Goal: Task Accomplishment & Management: Complete application form

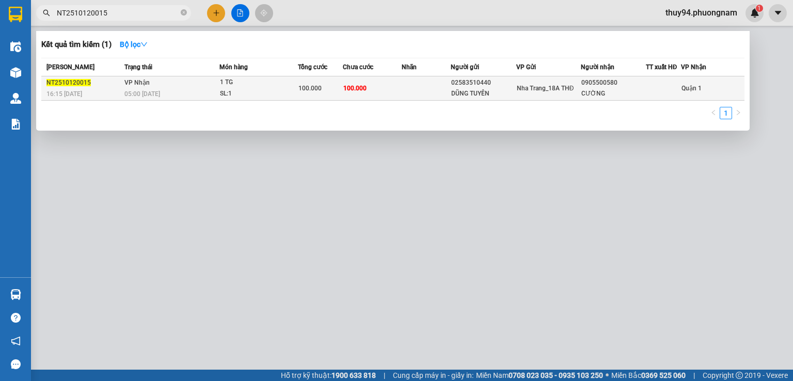
type input "NT2510120015"
click at [224, 94] on div "SL: 1" at bounding box center [258, 93] width 77 height 11
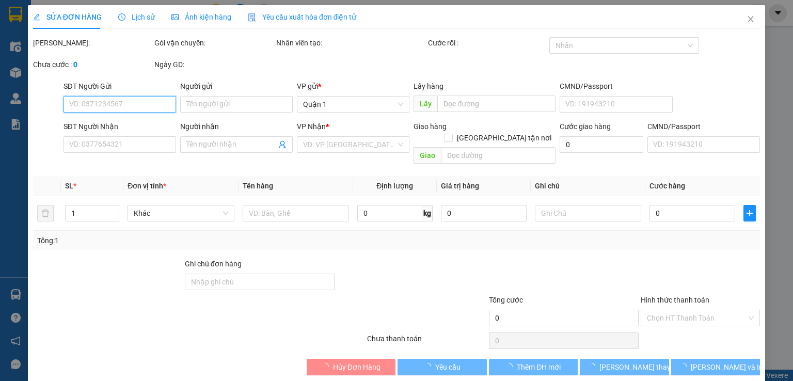
type input "02583510440"
type input "DŨNG TUYÊN"
type input "0905500580"
type input "CƯỜNG"
type input "100.000"
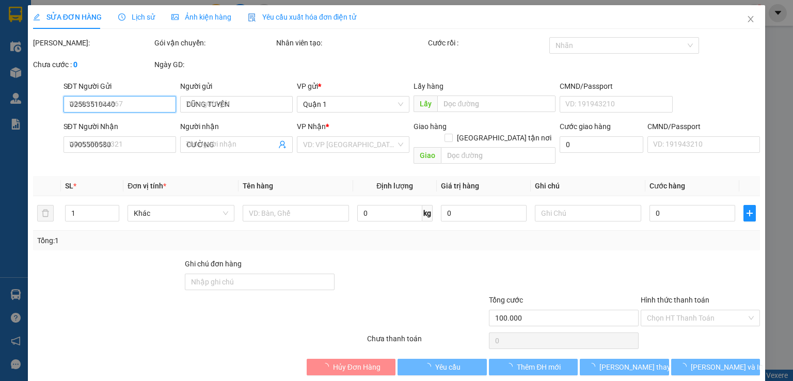
type input "100.000"
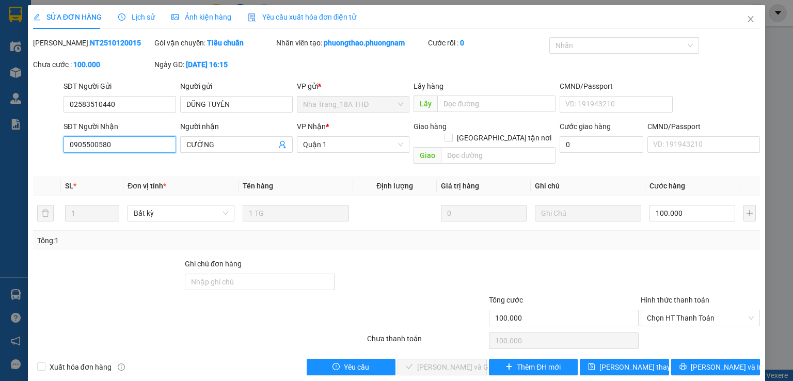
drag, startPoint x: 126, startPoint y: 147, endPoint x: 59, endPoint y: 145, distance: 67.2
click at [60, 146] on div "SĐT Người Nhận 0905500580 0905500580 Người nhận CƯỜNG VP Nhận * [GEOGRAPHIC_DAT…" at bounding box center [396, 145] width 729 height 48
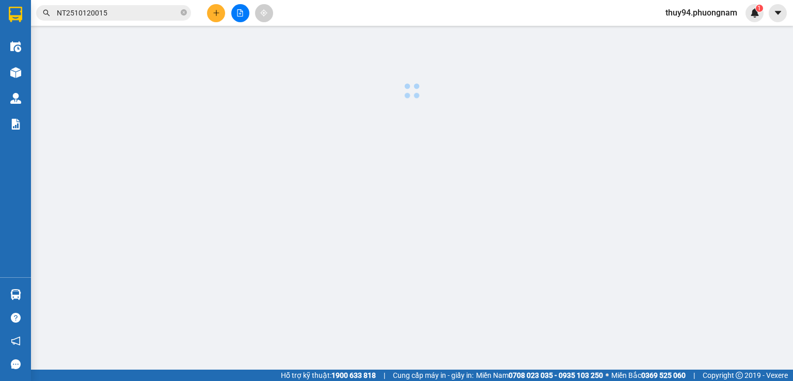
click at [116, 11] on input "NT2510120015" at bounding box center [118, 12] width 122 height 11
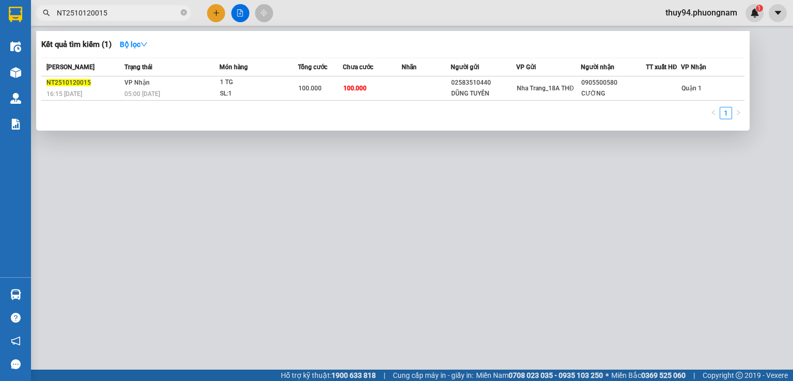
click at [116, 11] on input "NT2510120015" at bounding box center [118, 12] width 122 height 11
paste input "SG251013004"
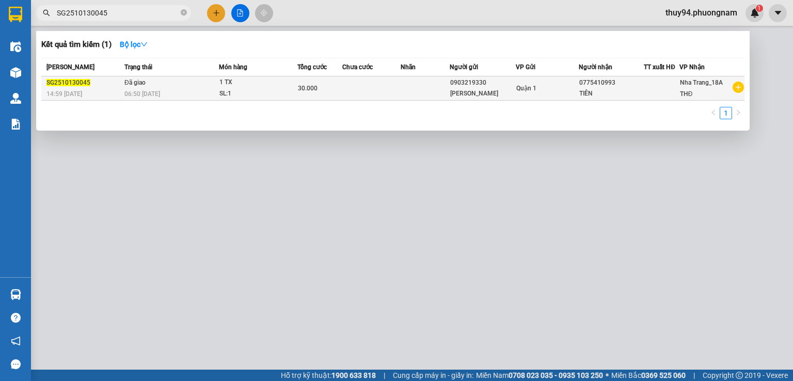
type input "SG2510130045"
click at [126, 91] on span "06:50 [DATE]" at bounding box center [142, 93] width 36 height 7
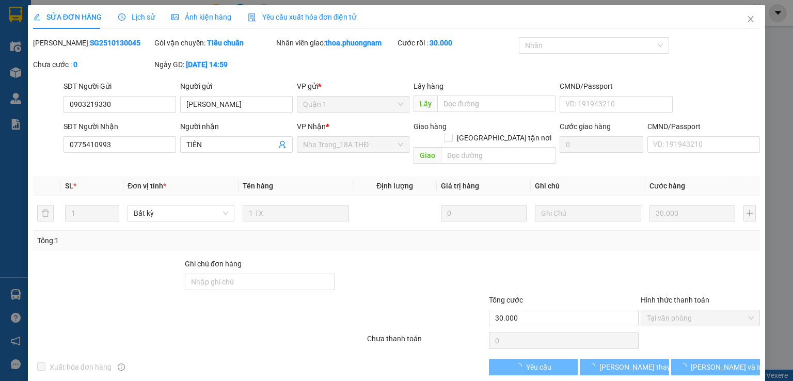
type input "0903219330"
type input "[PERSON_NAME]"
type input "0775410993"
type input "TIÊN"
type input "30.000"
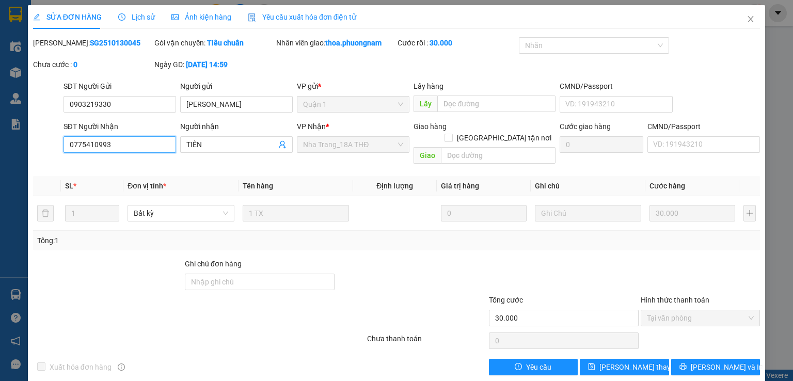
drag, startPoint x: 132, startPoint y: 143, endPoint x: 34, endPoint y: 143, distance: 98.1
click at [36, 143] on div "SĐT Người Nhận 0775410993 0775410993 Người nhận TIÊN VP Nhận * [GEOGRAPHIC_DATA…" at bounding box center [396, 145] width 729 height 48
drag, startPoint x: 101, startPoint y: 104, endPoint x: 48, endPoint y: 104, distance: 53.2
click at [48, 104] on div "SĐT Người Gửi 0903219330 0903219330 Người gửi TONY KHOA VP gửi * Quận 1 Lấy hàn…" at bounding box center [396, 99] width 729 height 36
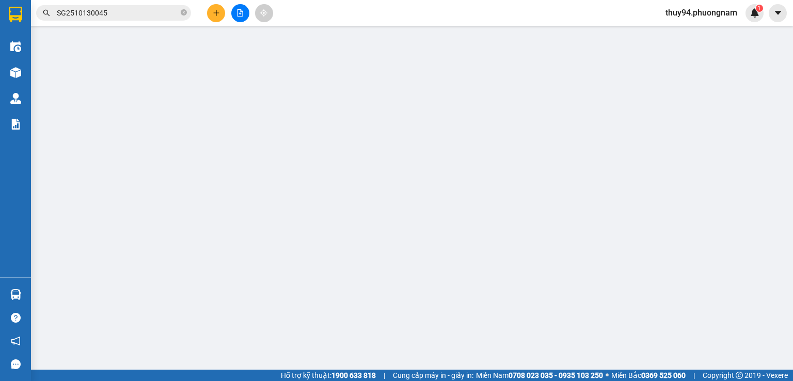
click at [121, 13] on input "SG2510130045" at bounding box center [118, 12] width 122 height 11
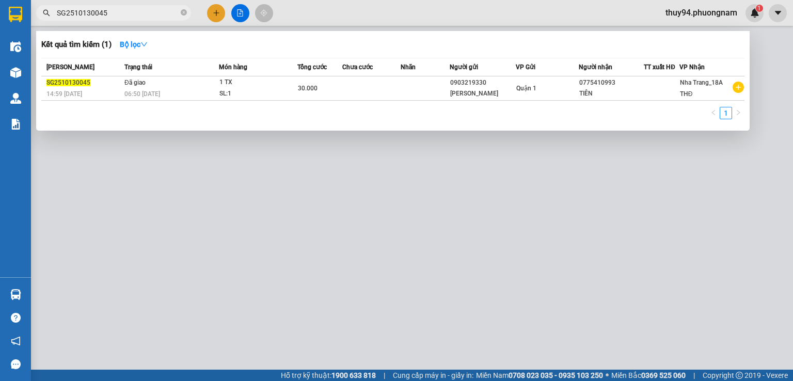
click at [121, 13] on input "SG2510130045" at bounding box center [118, 12] width 122 height 11
paste input "66"
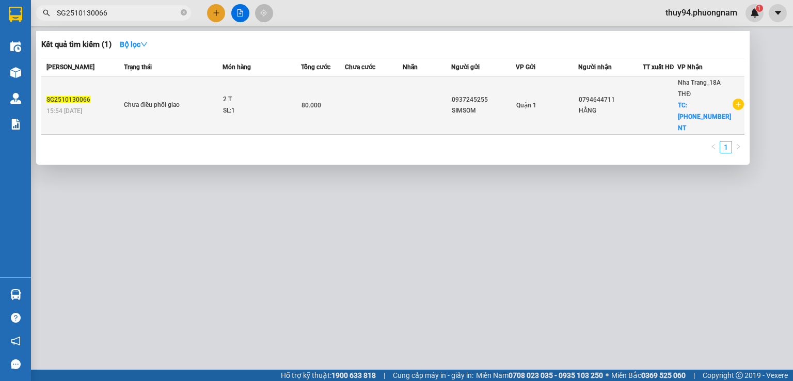
type input "SG2510130066"
click at [198, 100] on div "Chưa điều phối giao" at bounding box center [162, 105] width 77 height 11
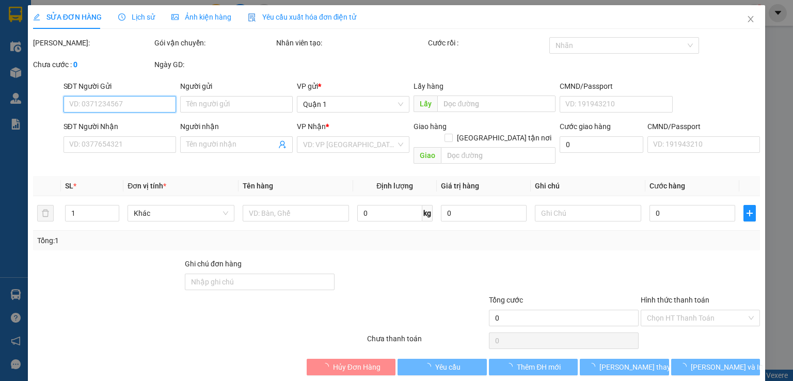
type input "0937245255"
type input "SIMSOM"
type input "0794644711"
type input "HẰNG"
checkbox input "true"
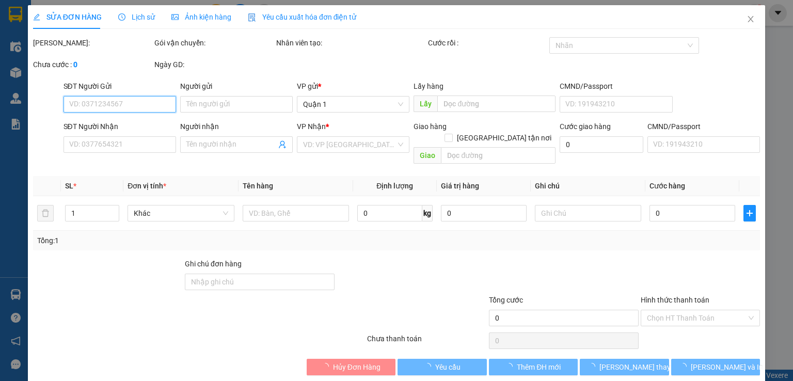
type input "[PHONE_NUMBER] NT"
type input "80.000"
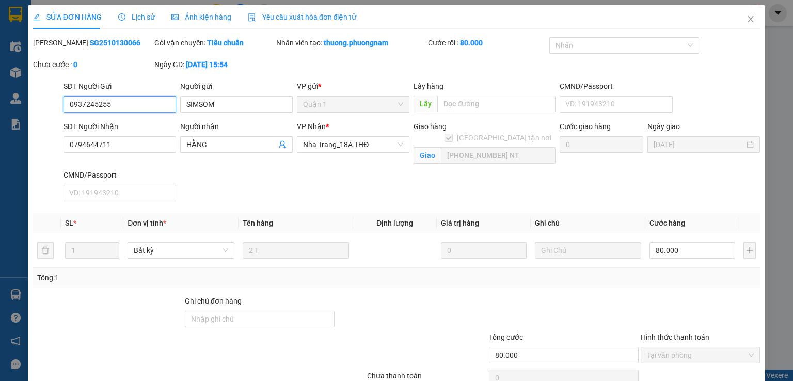
drag, startPoint x: 151, startPoint y: 104, endPoint x: 47, endPoint y: 104, distance: 104.3
click at [47, 104] on div "SĐT Người Gửi 0937245255 0937245255 Người gửi SIMSOM VP gửi * Quận 1 Lấy hàng L…" at bounding box center [396, 99] width 729 height 36
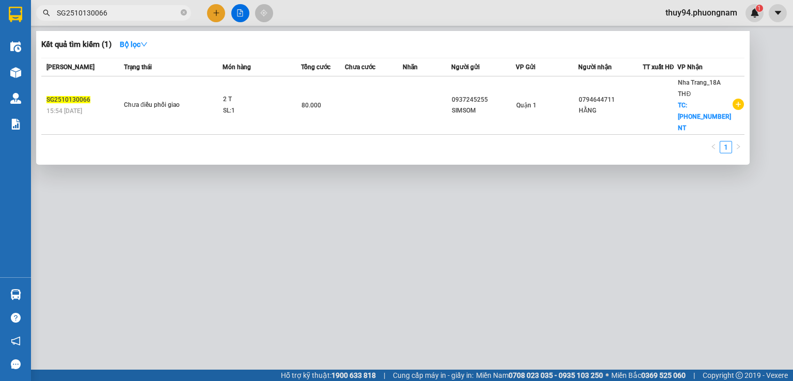
click at [130, 12] on input "SG2510130066" at bounding box center [118, 12] width 122 height 11
paste input "87"
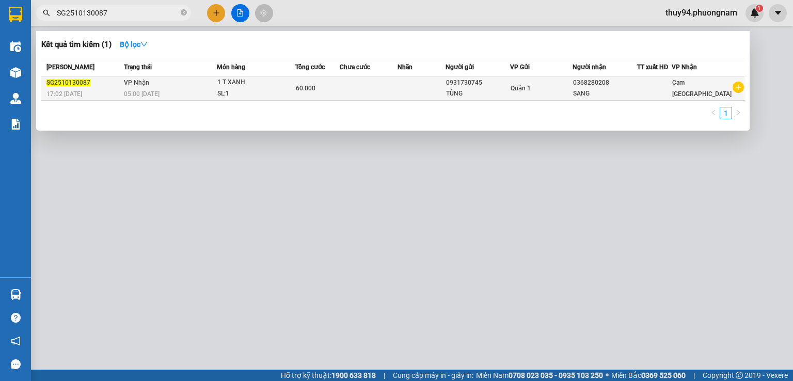
type input "SG2510130087"
click at [236, 89] on div "SL: 1" at bounding box center [255, 93] width 77 height 11
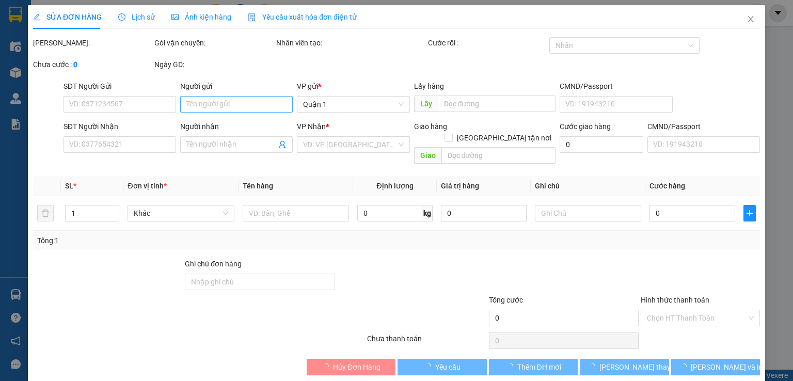
type input "0931730745"
type input "TÙNG"
type input "0368280208"
type input "SANG"
type input "60.000"
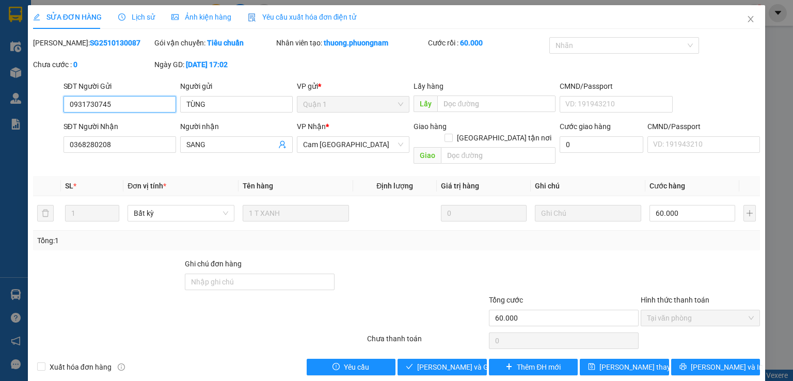
drag, startPoint x: 157, startPoint y: 106, endPoint x: 37, endPoint y: 107, distance: 120.3
click at [37, 107] on div "SĐT Người Gửi 0931730745 0931730745 Người gửi TÙNG VP gửi * Quận 1 Lấy hàng Lấy…" at bounding box center [396, 99] width 729 height 36
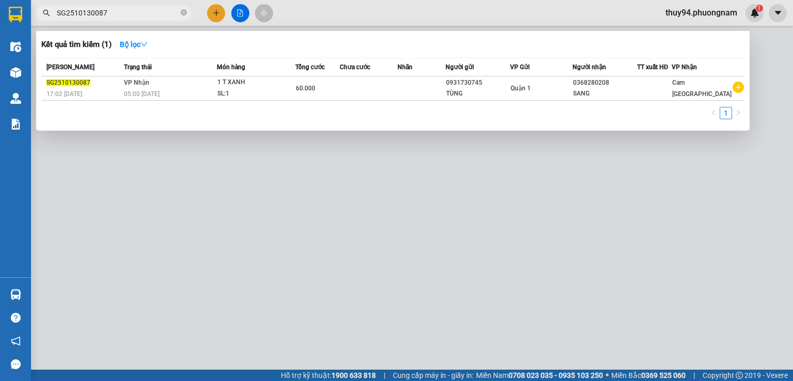
click at [150, 8] on input "SG2510130087" at bounding box center [118, 12] width 122 height 11
click at [151, 8] on input "SG2510130087" at bounding box center [118, 12] width 122 height 11
paste input "164"
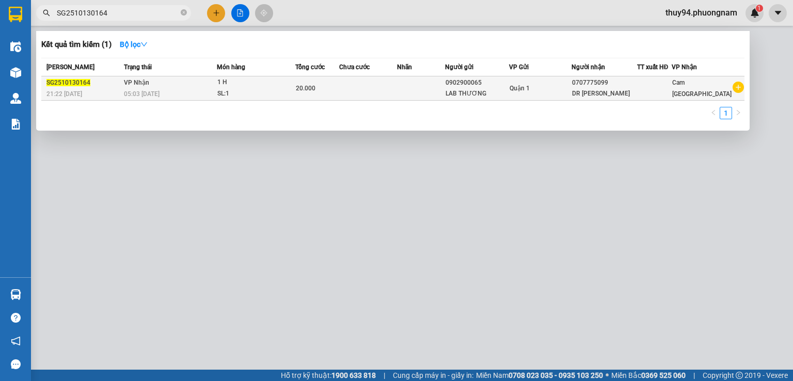
type input "SG2510130164"
click at [254, 93] on div "SL: 1" at bounding box center [255, 93] width 77 height 11
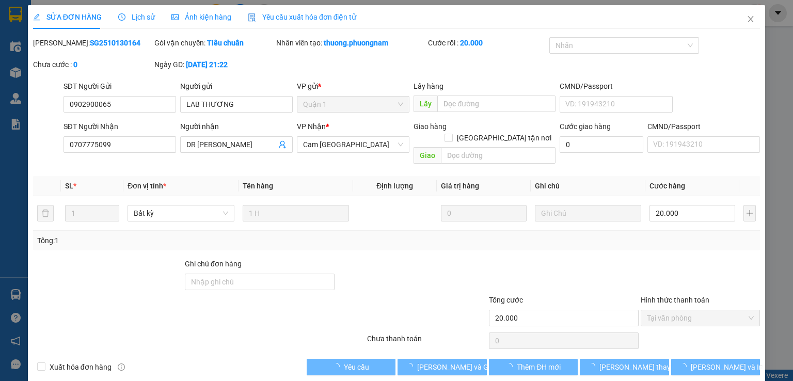
type input "0902900065"
type input "LAB THƯƠNG"
type input "0707775099"
type input "DR [PERSON_NAME]"
type input "20.000"
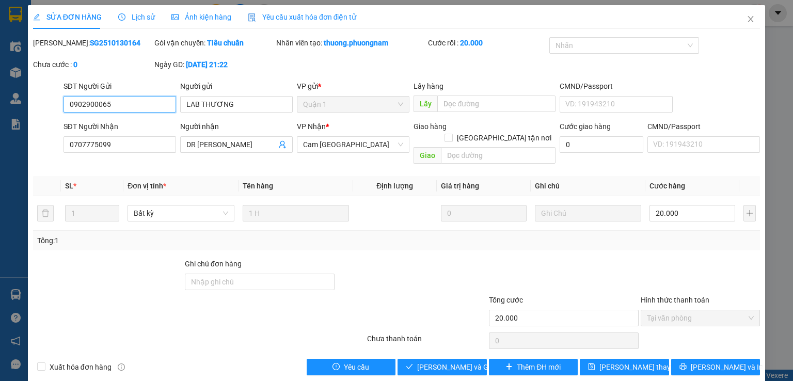
drag, startPoint x: 157, startPoint y: 108, endPoint x: 53, endPoint y: 106, distance: 104.3
click at [53, 106] on div "SĐT Người Gửi 0902900065 0902900065 Người gửi LAB THƯƠNG VP gửi * Quận 1 Lấy hà…" at bounding box center [396, 99] width 729 height 36
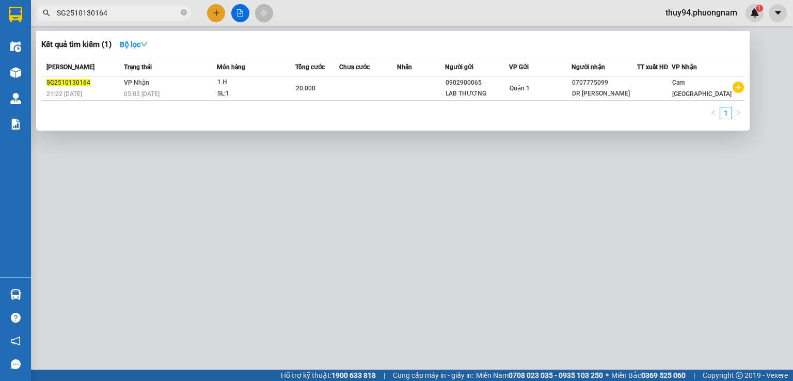
click at [128, 12] on input "SG2510130164" at bounding box center [118, 12] width 122 height 11
paste input "Q52510130105"
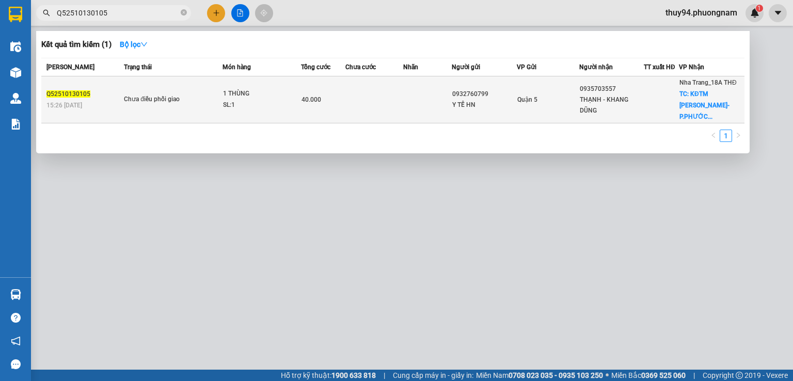
type input "Q52510130105"
click at [322, 104] on td "40.000" at bounding box center [323, 99] width 44 height 47
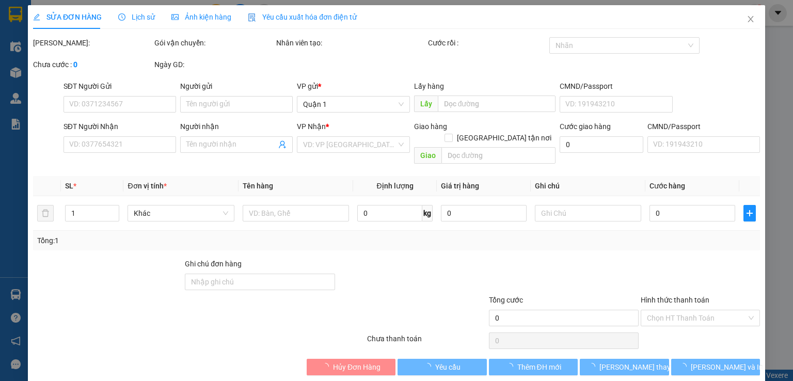
type input "0932760799"
type input "Y TẾ HN"
type input "0935703557"
type input "THẠNH - KHANG DŨNG"
checkbox input "true"
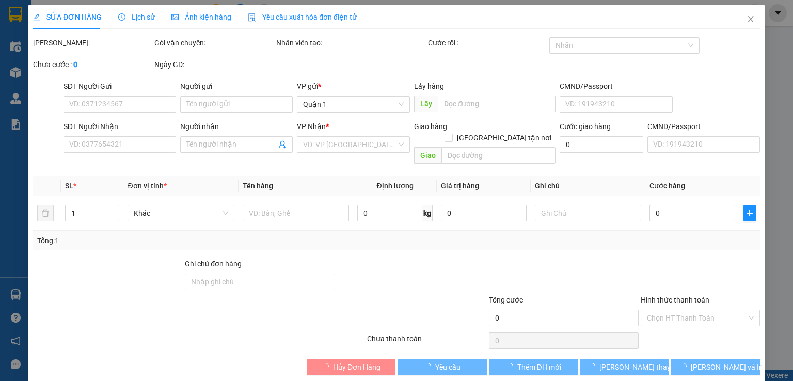
type input "KĐTM [PERSON_NAME]-P.[GEOGRAPHIC_DATA]"
type input "40.000"
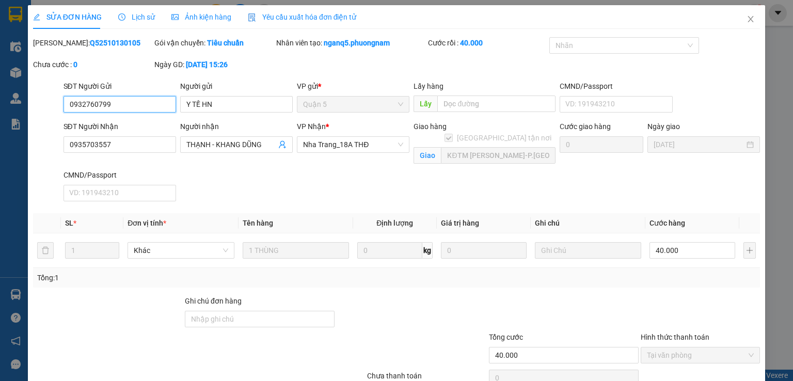
drag, startPoint x: 130, startPoint y: 109, endPoint x: 39, endPoint y: 105, distance: 90.4
click at [39, 105] on div "SĐT Người Gửi 0932760799 0932760799 Người gửi Y TẾ HN VP gửi * Quận 5 Lấy hàng …" at bounding box center [396, 99] width 729 height 36
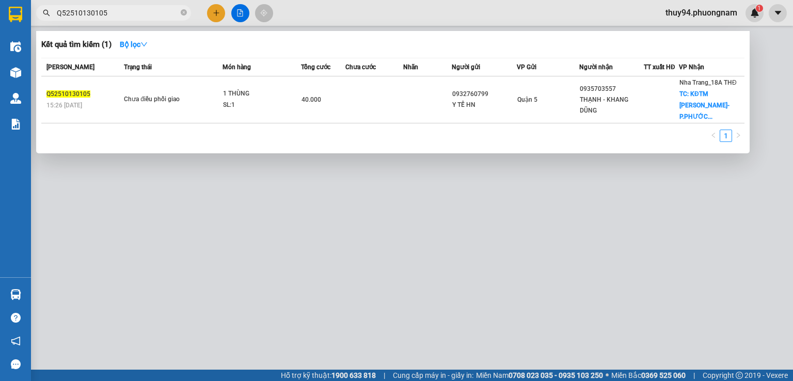
click at [119, 14] on input "Q52510130105" at bounding box center [118, 12] width 122 height 11
paste input "54"
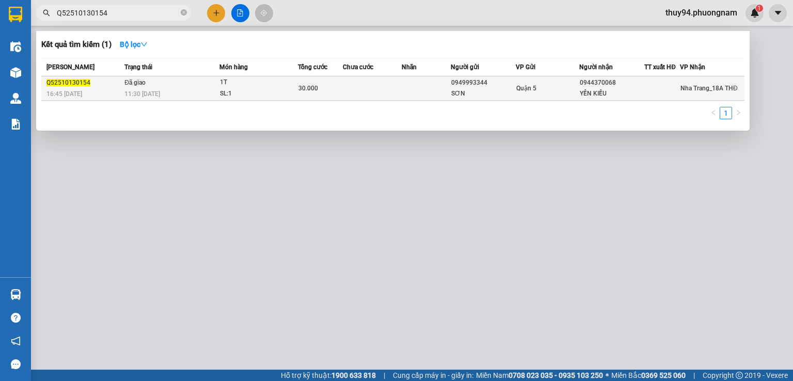
type input "Q52510130154"
click at [216, 93] on div "11:30 [DATE]" at bounding box center [171, 93] width 95 height 11
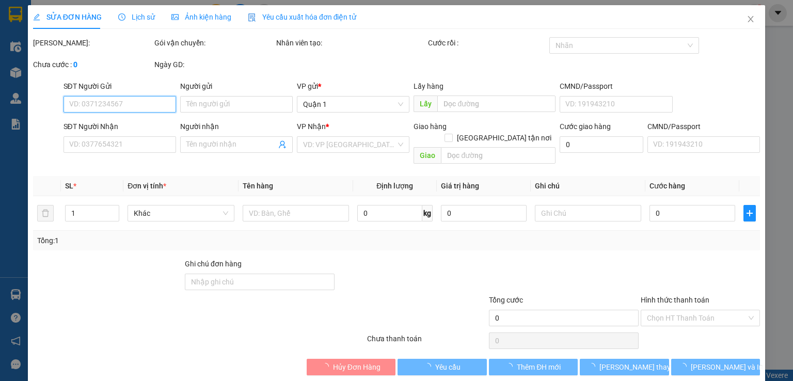
type input "0949993344"
type input "SƠN"
type input "0944370068"
type input "YẾN KIỀU"
type input "30.000"
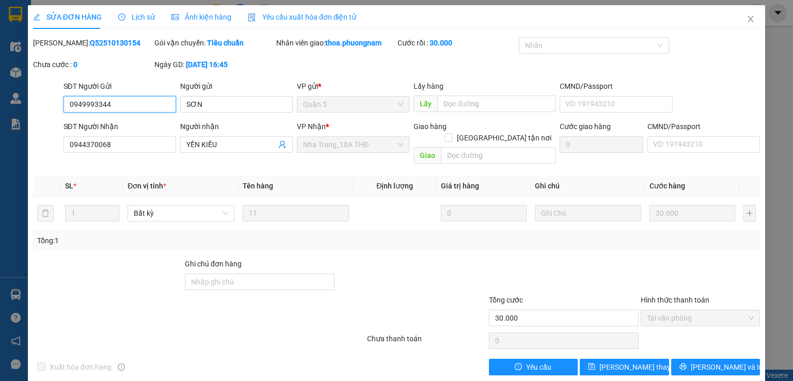
drag, startPoint x: 83, startPoint y: 108, endPoint x: 34, endPoint y: 111, distance: 49.1
click at [34, 111] on div "SĐT Người Gửi 0949993344 0949993344 Người gửi SƠN VP gửi * Quận 5 Lấy hàng Lấy …" at bounding box center [396, 99] width 729 height 36
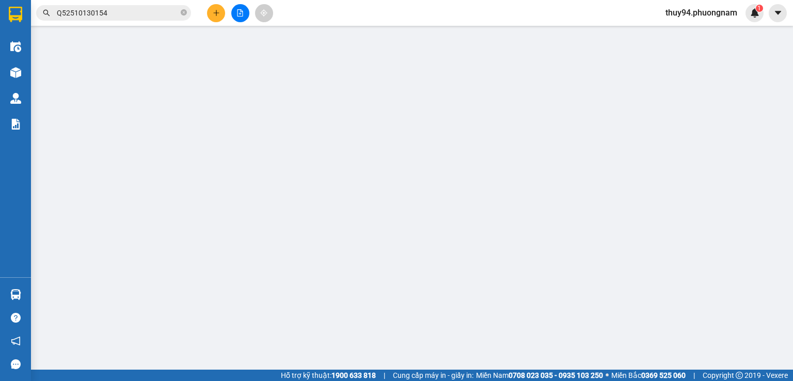
click at [129, 15] on input "Q52510130154" at bounding box center [118, 12] width 122 height 11
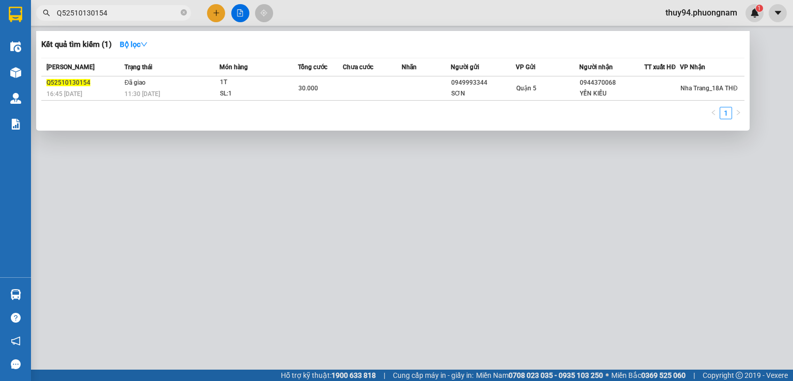
click at [129, 15] on input "Q52510130154" at bounding box center [118, 12] width 122 height 11
paste input "96"
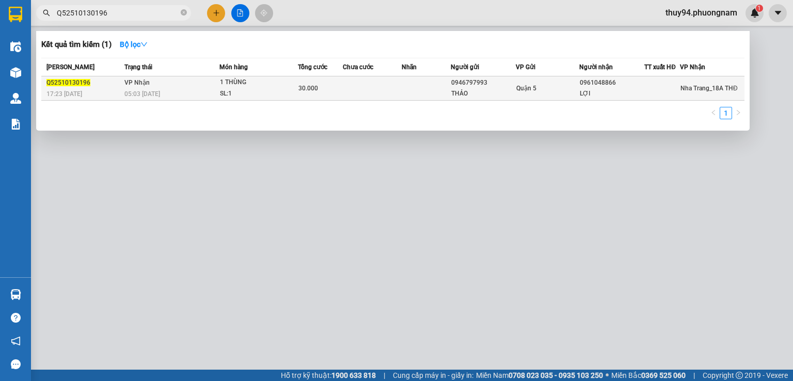
type input "Q52510130196"
click at [174, 89] on div "05:03 [DATE]" at bounding box center [171, 93] width 95 height 11
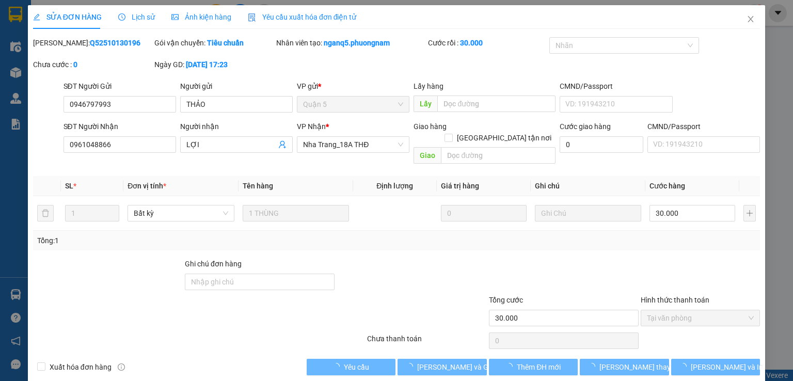
type input "0946797993"
type input "THẢO"
type input "0961048866"
type input "LỢI"
type input "30.000"
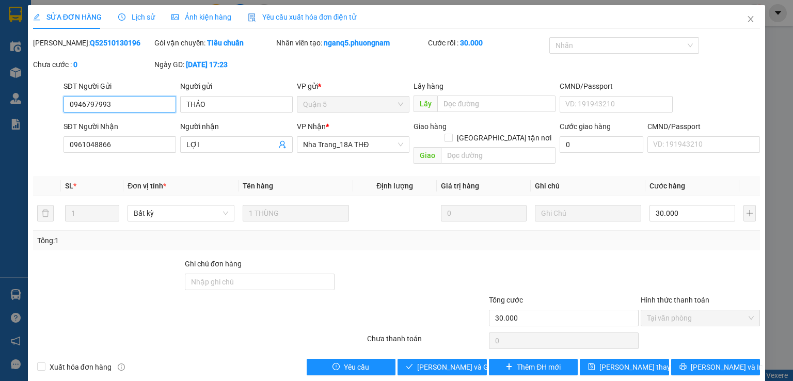
drag, startPoint x: 147, startPoint y: 106, endPoint x: 46, endPoint y: 105, distance: 101.2
click at [46, 105] on div "SĐT Người Gửi 0946797993 0946797993 Người gửi THẢO VP gửi * Quận 5 Lấy hàng Lấy…" at bounding box center [396, 99] width 729 height 36
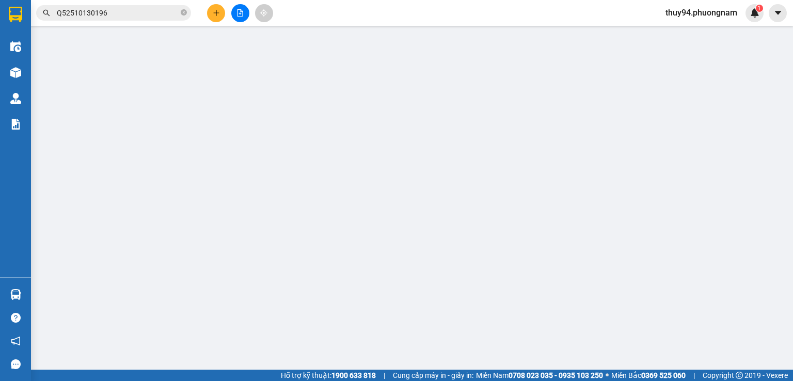
click at [151, 8] on input "Q52510130196" at bounding box center [118, 12] width 122 height 11
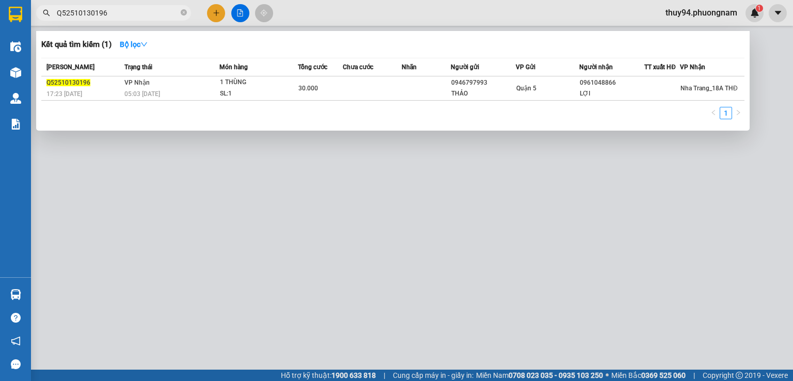
click at [151, 8] on input "Q52510130196" at bounding box center [118, 12] width 122 height 11
paste input "200"
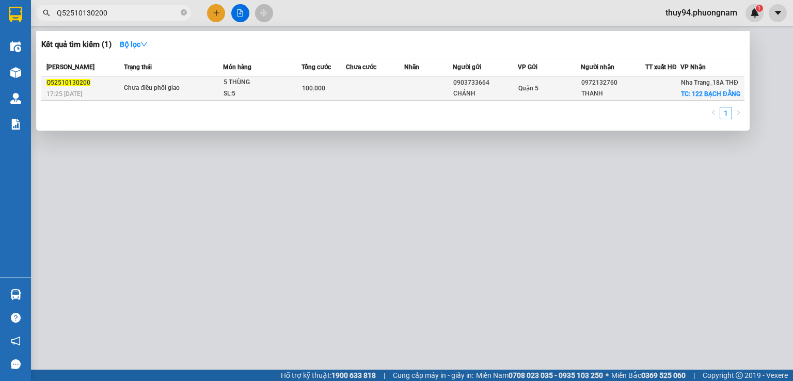
type input "Q52510130200"
click at [167, 90] on div "Chưa điều phối giao" at bounding box center [162, 88] width 77 height 11
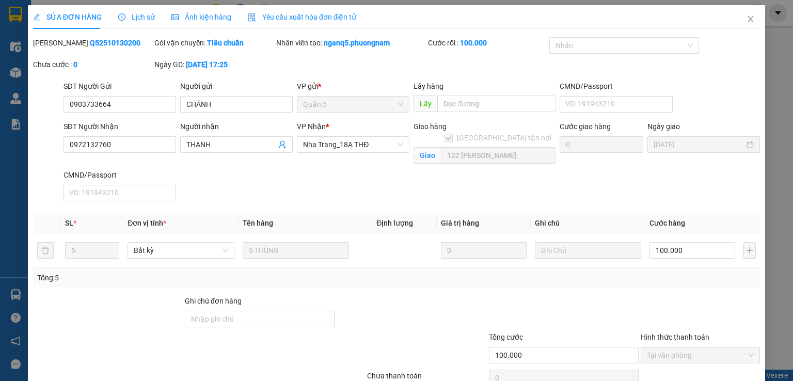
type input "0903733664"
type input "CHÁNH"
type input "0972132760"
type input "THANH"
checkbox input "true"
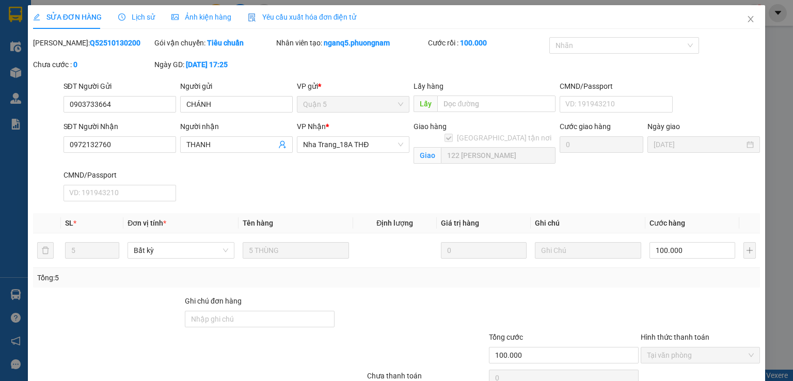
type input "122 [PERSON_NAME]"
type input "100.000"
drag, startPoint x: 132, startPoint y: 105, endPoint x: 31, endPoint y: 102, distance: 100.8
click at [32, 102] on div "SĐT Người Gửi 0903733664 0903733664 Người gửi CHÁNH VP gửi * Quận 5 Lấy hàng Lấ…" at bounding box center [396, 99] width 729 height 36
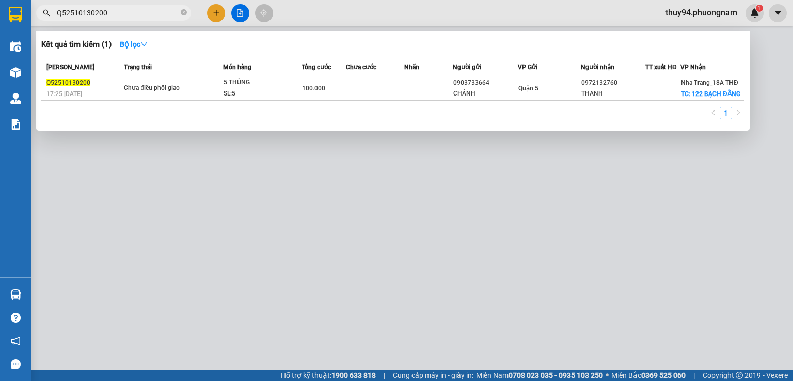
click at [117, 11] on input "Q52510130200" at bounding box center [118, 12] width 122 height 11
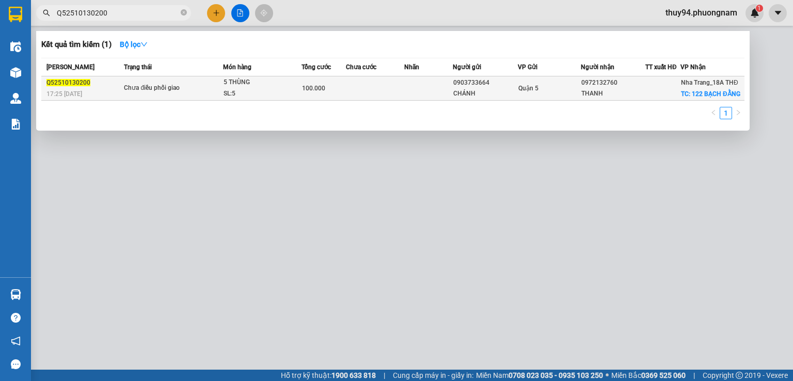
click at [162, 91] on div "Chưa điều phối giao" at bounding box center [162, 88] width 77 height 11
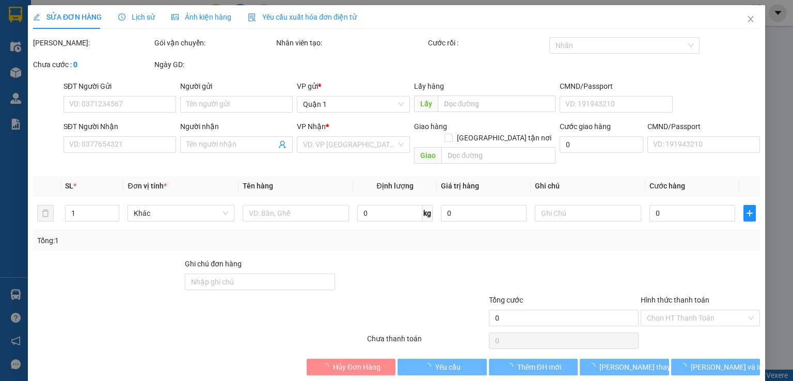
type input "0903733664"
type input "CHÁNH"
type input "0972132760"
type input "THANH"
checkbox input "true"
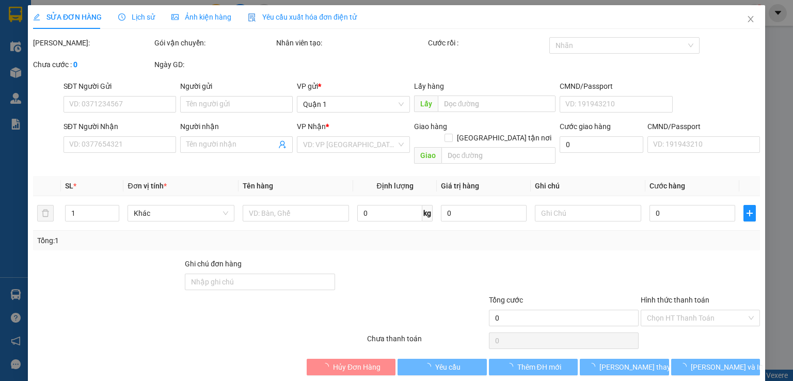
type input "122 [PERSON_NAME]"
type input "100.000"
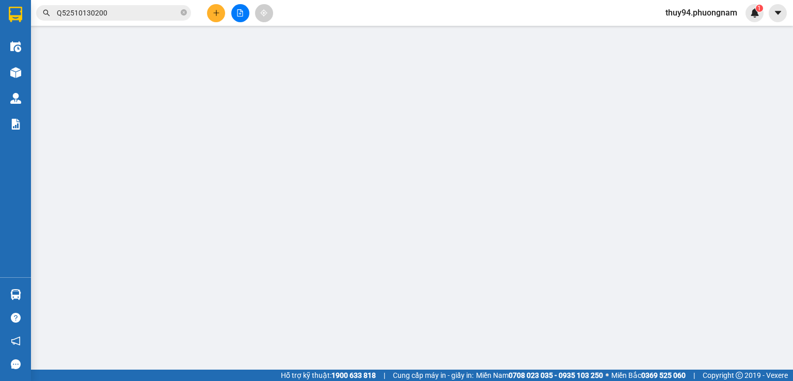
click at [121, 12] on input "Q52510130200" at bounding box center [118, 12] width 122 height 11
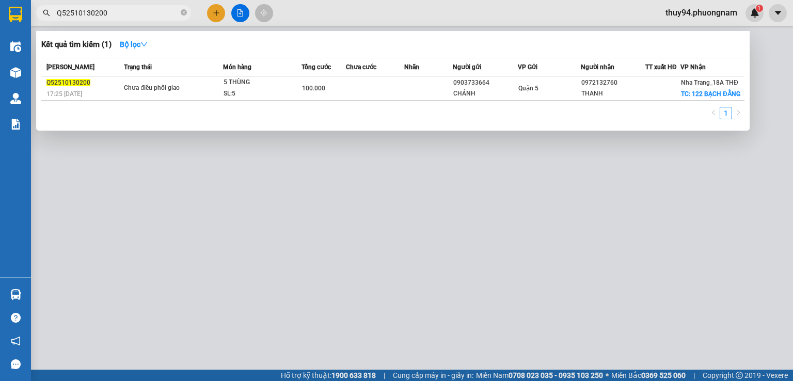
click at [122, 12] on input "Q52510130200" at bounding box center [118, 12] width 122 height 11
click at [123, 13] on input "Q52510130200" at bounding box center [118, 12] width 122 height 11
paste input "NT2510120031"
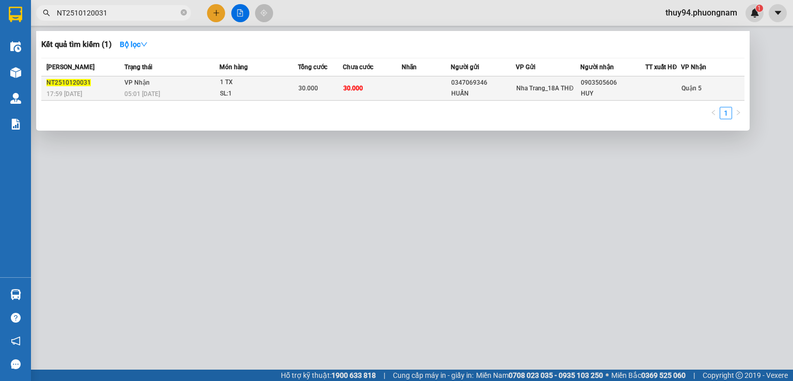
type input "NT2510120031"
click at [206, 88] on div "05:01 [DATE]" at bounding box center [171, 93] width 95 height 11
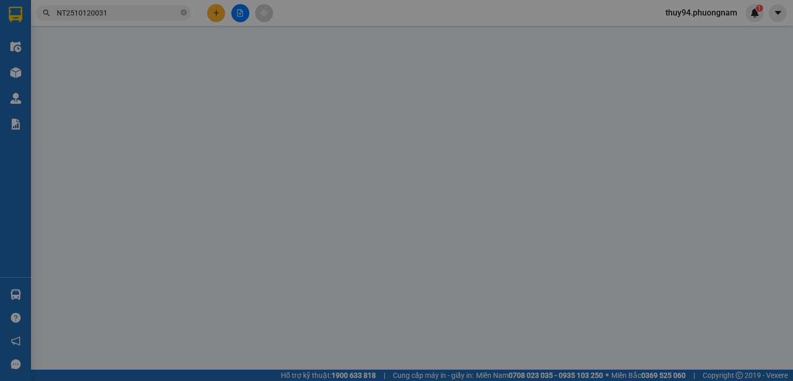
type input "0347069346"
type input "HUẤN"
type input "0903505606"
type input "HUY"
type input "30.000"
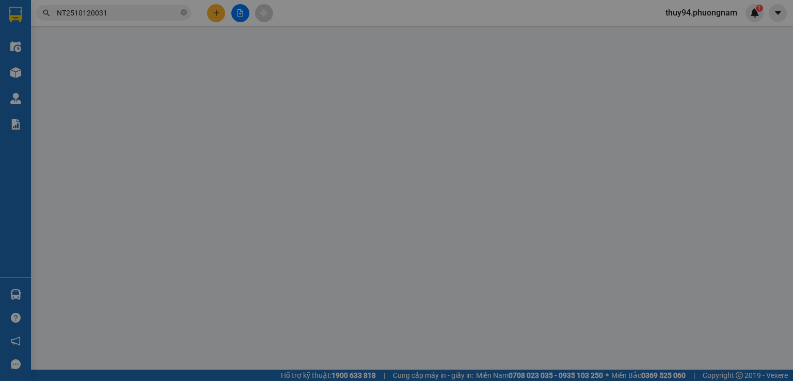
type input "30.000"
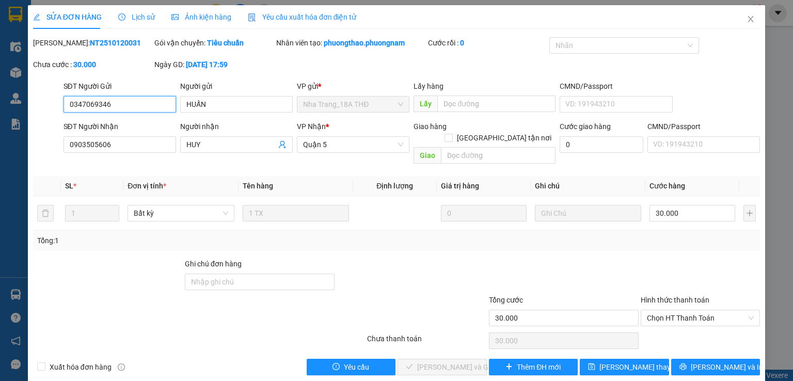
drag, startPoint x: 149, startPoint y: 104, endPoint x: 46, endPoint y: 106, distance: 102.3
click at [46, 106] on div "SĐT Người Gửi 0347069346 0347069346 Người gửi HUẤN VP gửi * [GEOGRAPHIC_DATA] T…" at bounding box center [396, 99] width 729 height 36
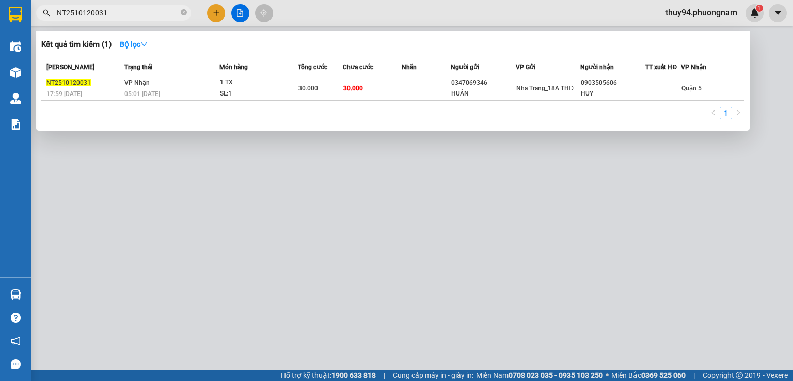
click at [130, 12] on input "NT2510120031" at bounding box center [118, 12] width 122 height 11
paste input "SG2510130115"
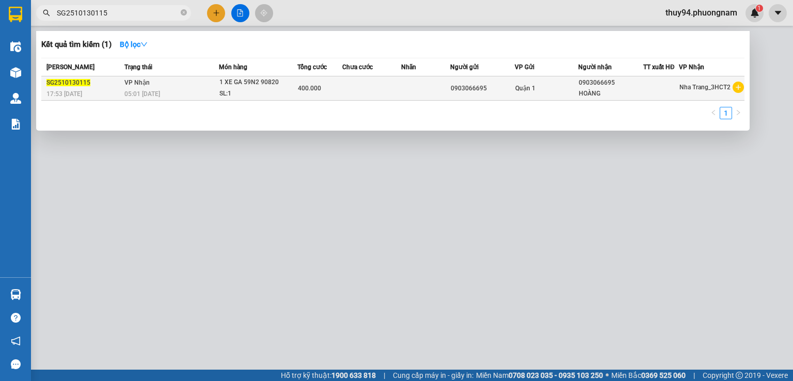
type input "SG2510130115"
click at [235, 77] on div "1 XE GA 59N2 90820" at bounding box center [257, 82] width 77 height 11
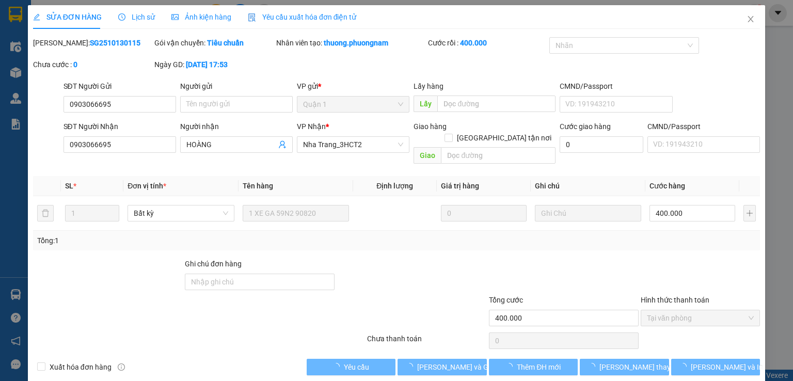
type input "0903066695"
type input "HOÀNG"
type input "400.000"
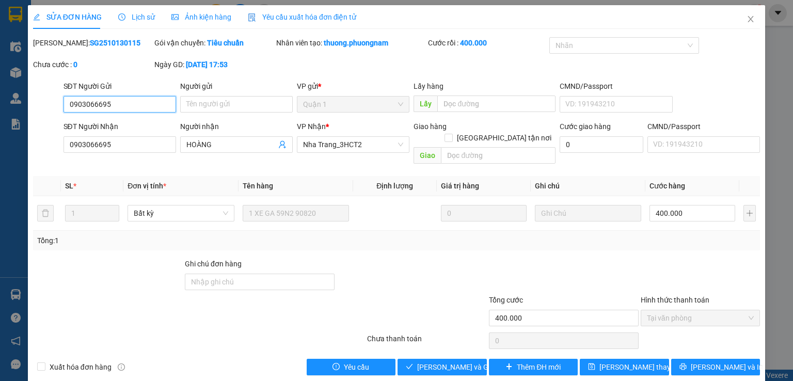
drag, startPoint x: 154, startPoint y: 105, endPoint x: 41, endPoint y: 105, distance: 113.1
click at [41, 105] on div "SĐT Người Gửi 0903066695 0903066695 Người gửi Tên người gửi VP gửi * [GEOGRAPHI…" at bounding box center [396, 99] width 729 height 36
